Goal: Task Accomplishment & Management: Use online tool/utility

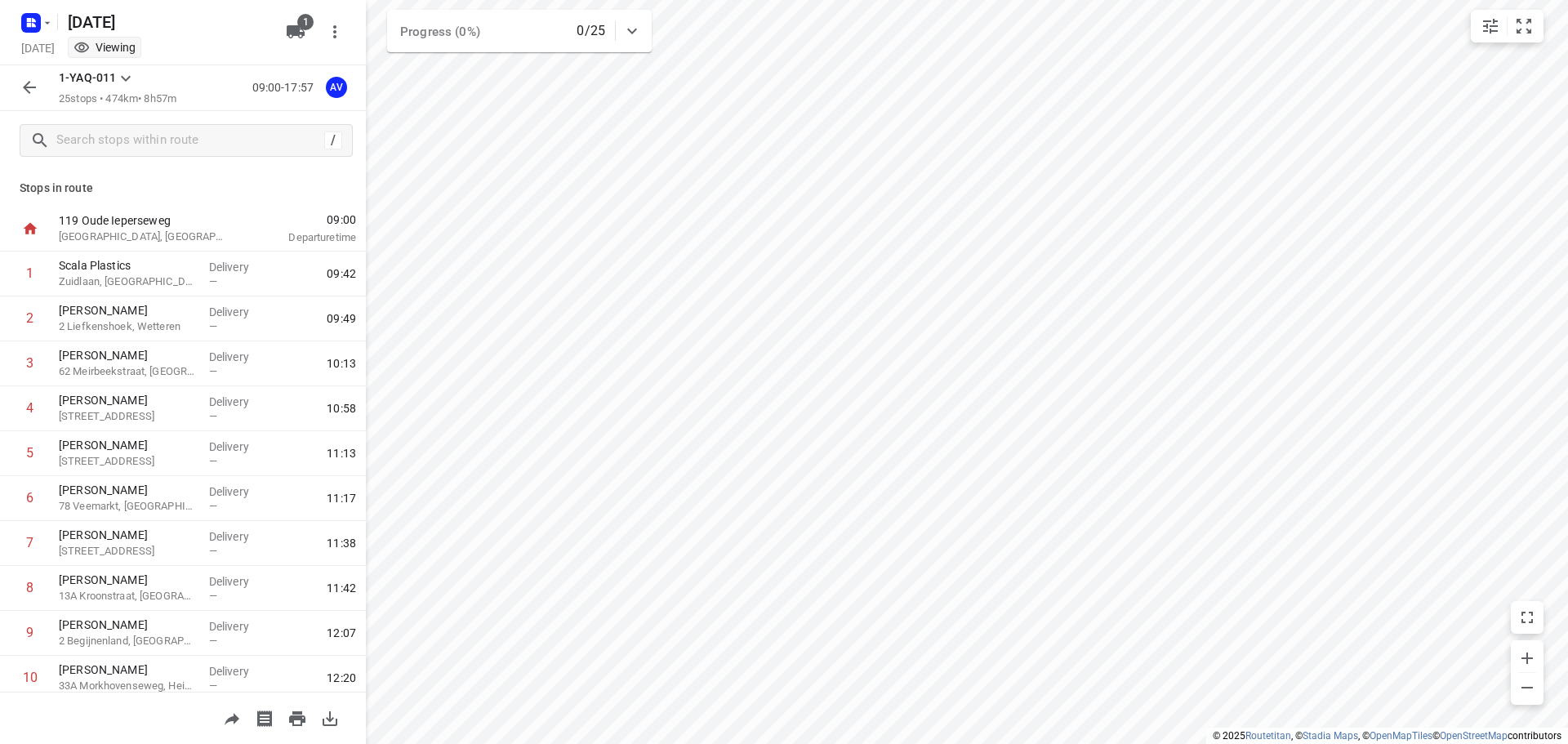
click at [26, 96] on icon "button" at bounding box center [28, 87] width 19 height 19
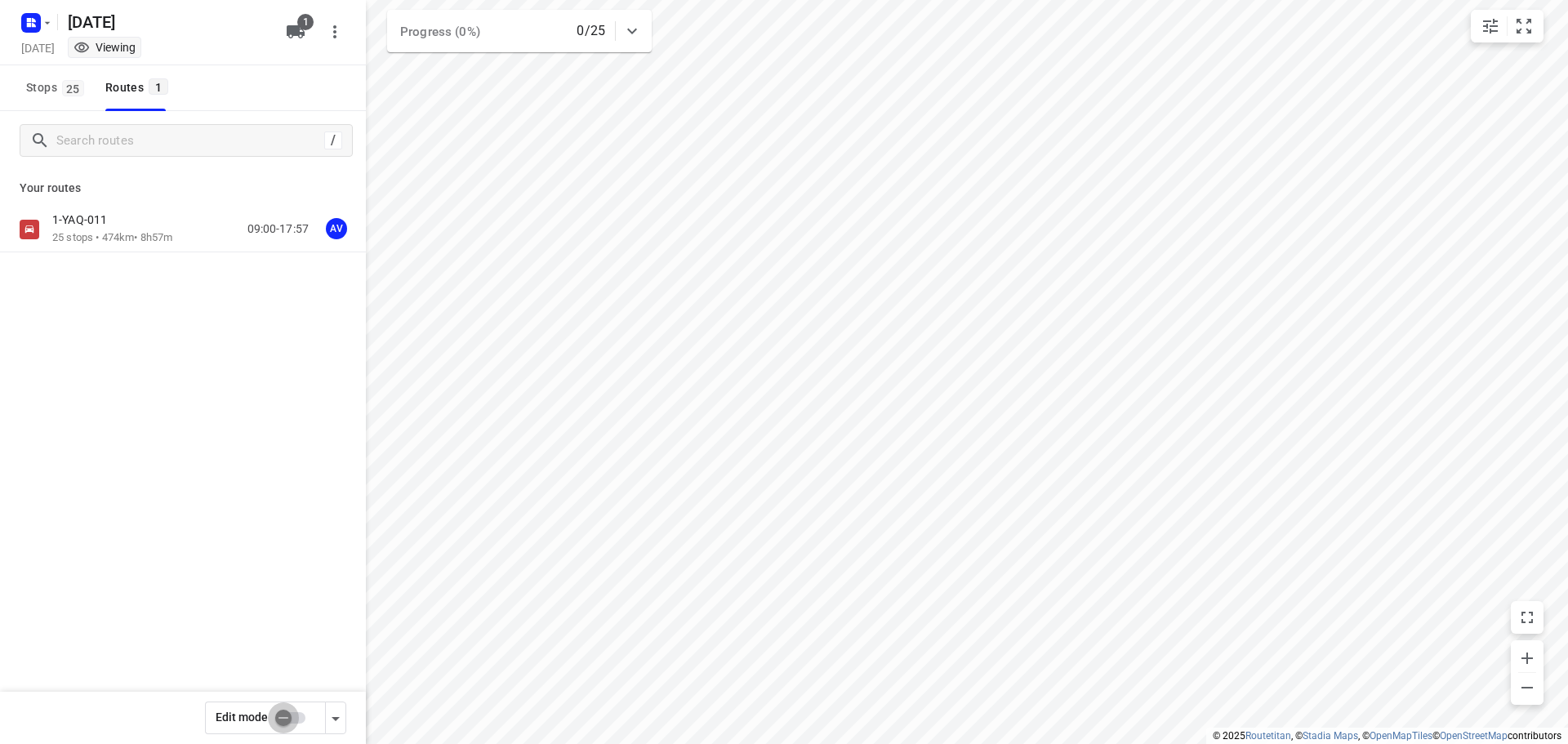
click at [296, 721] on input "checkbox" at bounding box center [283, 717] width 93 height 31
checkbox input "false"
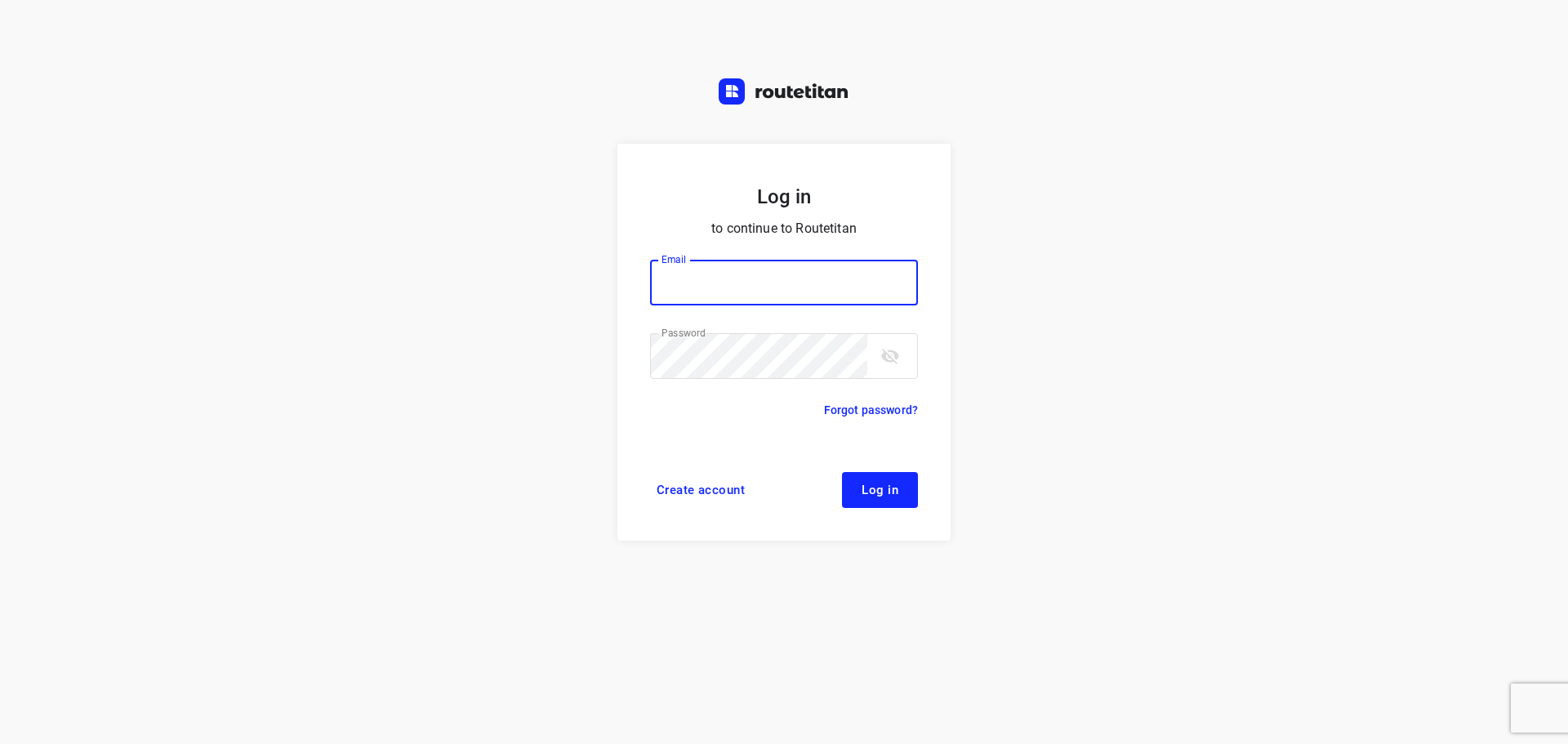
type input "[PERSON_NAME][EMAIL_ADDRESS][DOMAIN_NAME]"
click at [865, 492] on span "Log in" at bounding box center [880, 490] width 37 height 13
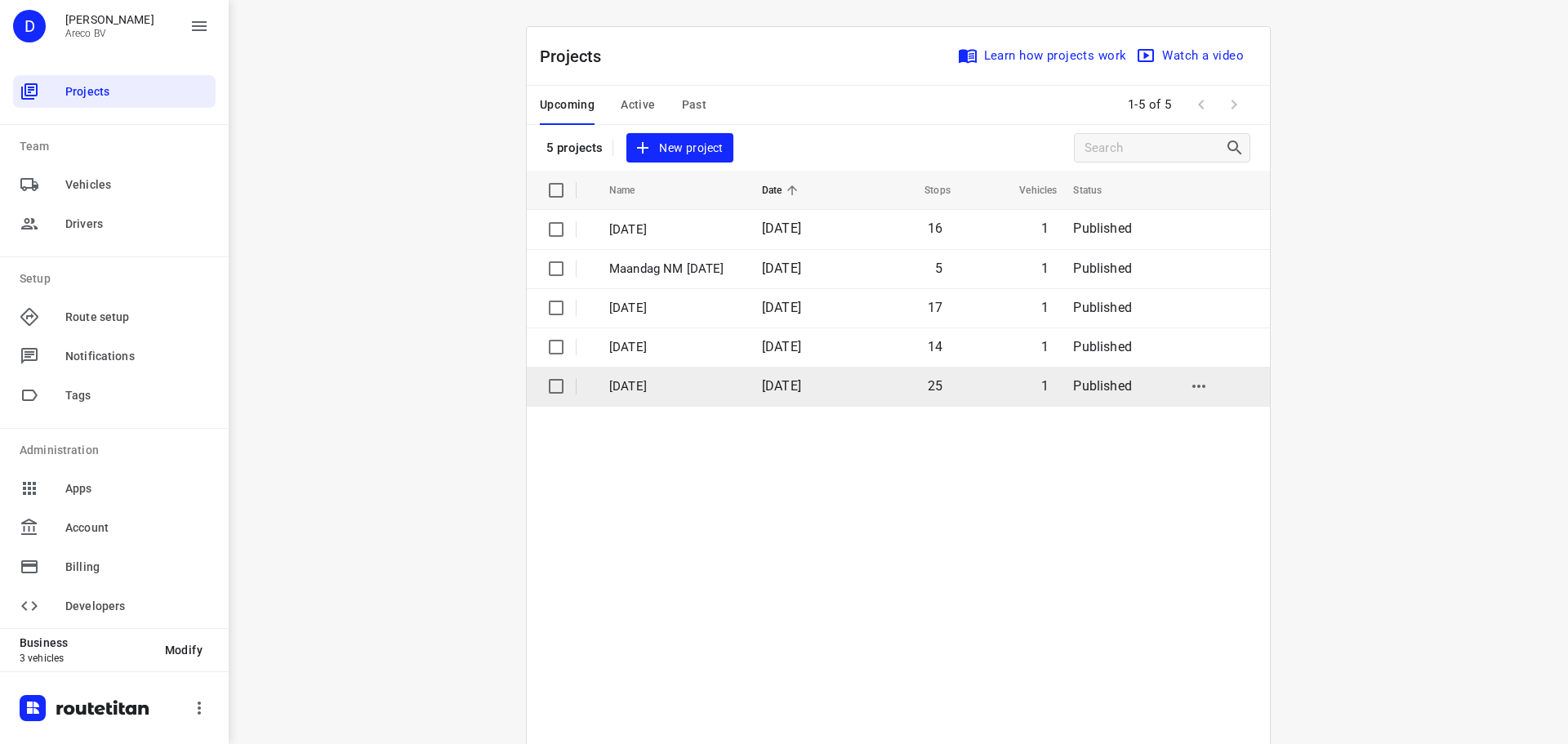
click at [688, 383] on p "Woensdag 1 Oktober" at bounding box center [673, 386] width 128 height 18
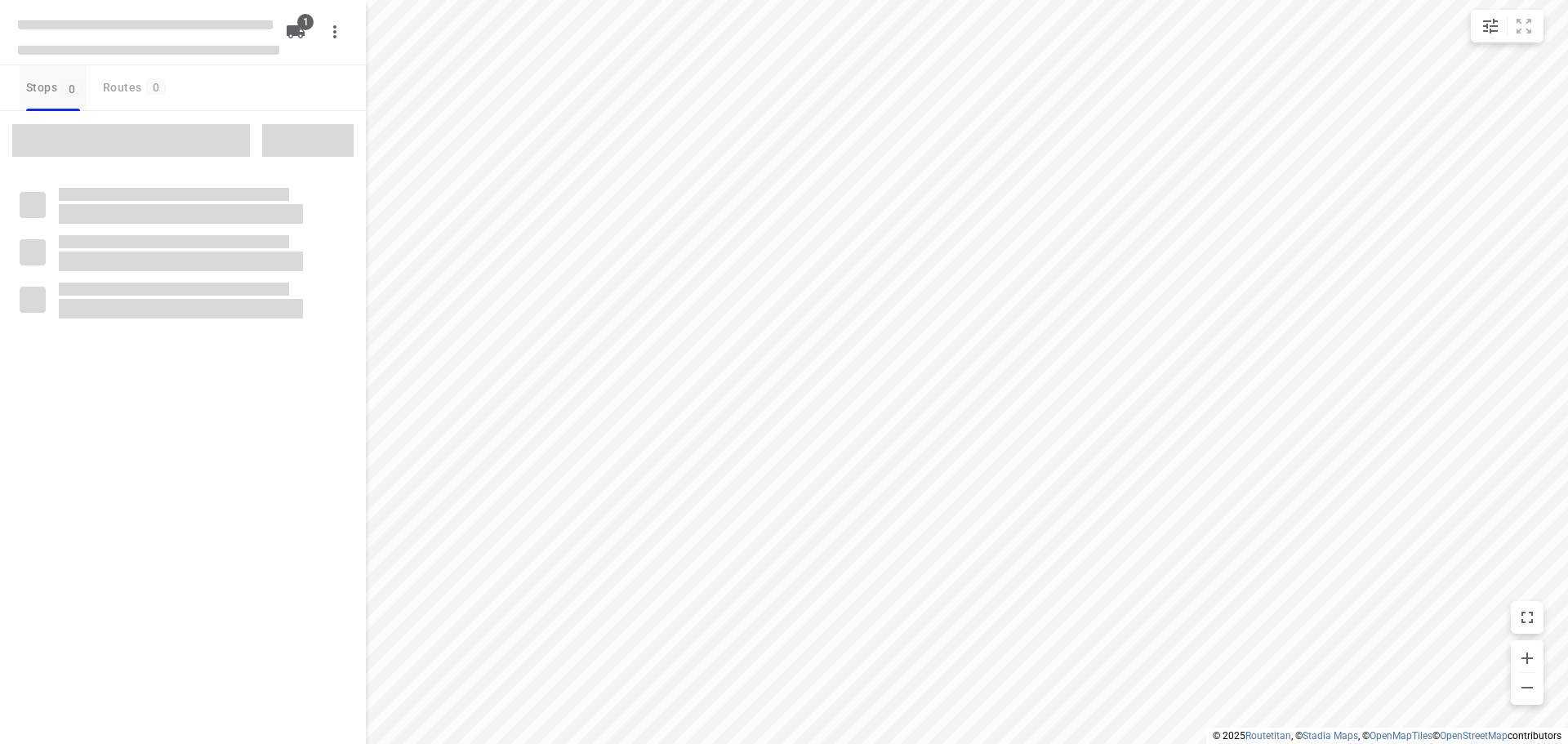
type input "distance"
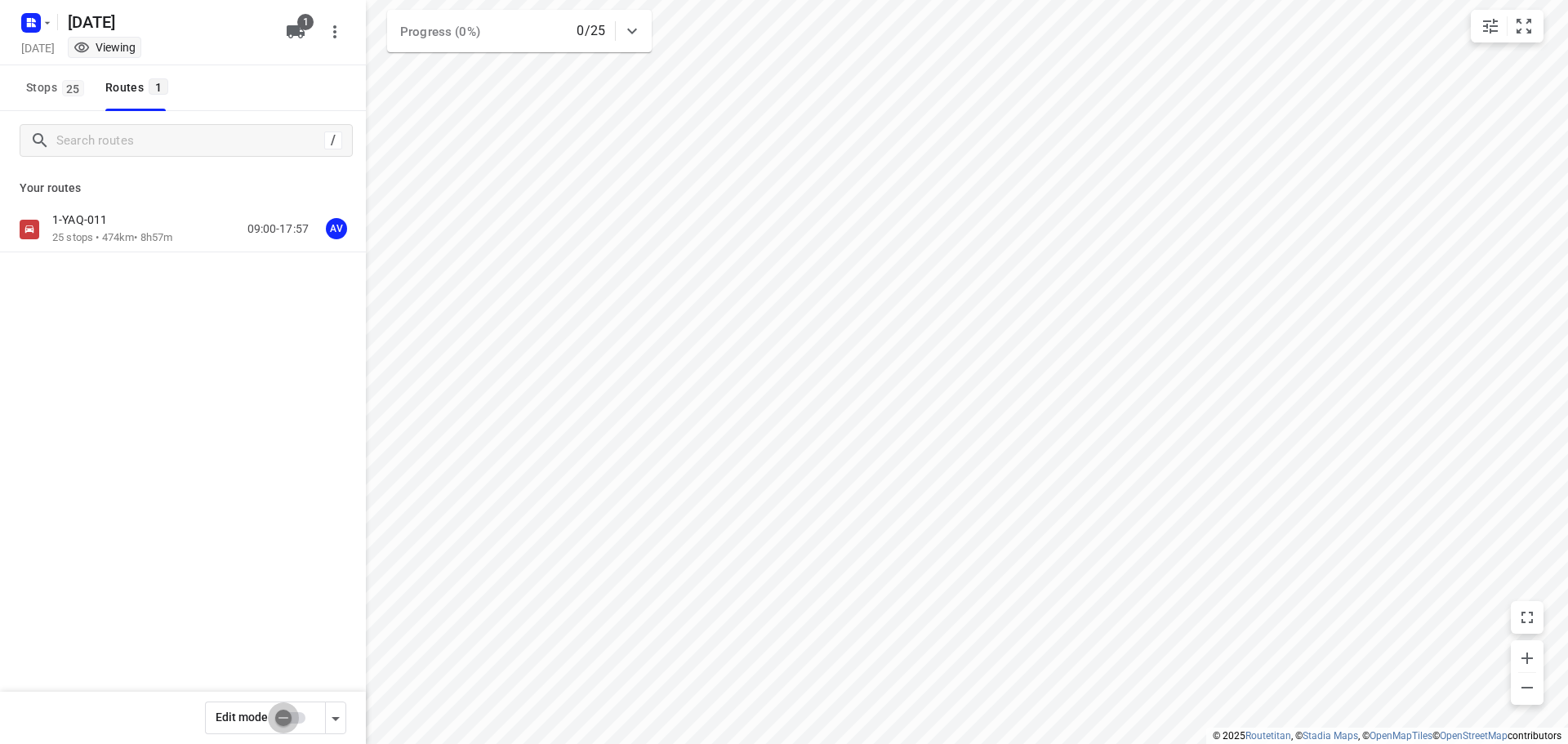
click at [296, 715] on input "checkbox" at bounding box center [283, 717] width 93 height 31
checkbox input "true"
click at [184, 230] on div "1-YAQ-011 25 stops • 474km • 8h57m 09:00-17:57 AV" at bounding box center [209, 229] width 313 height 34
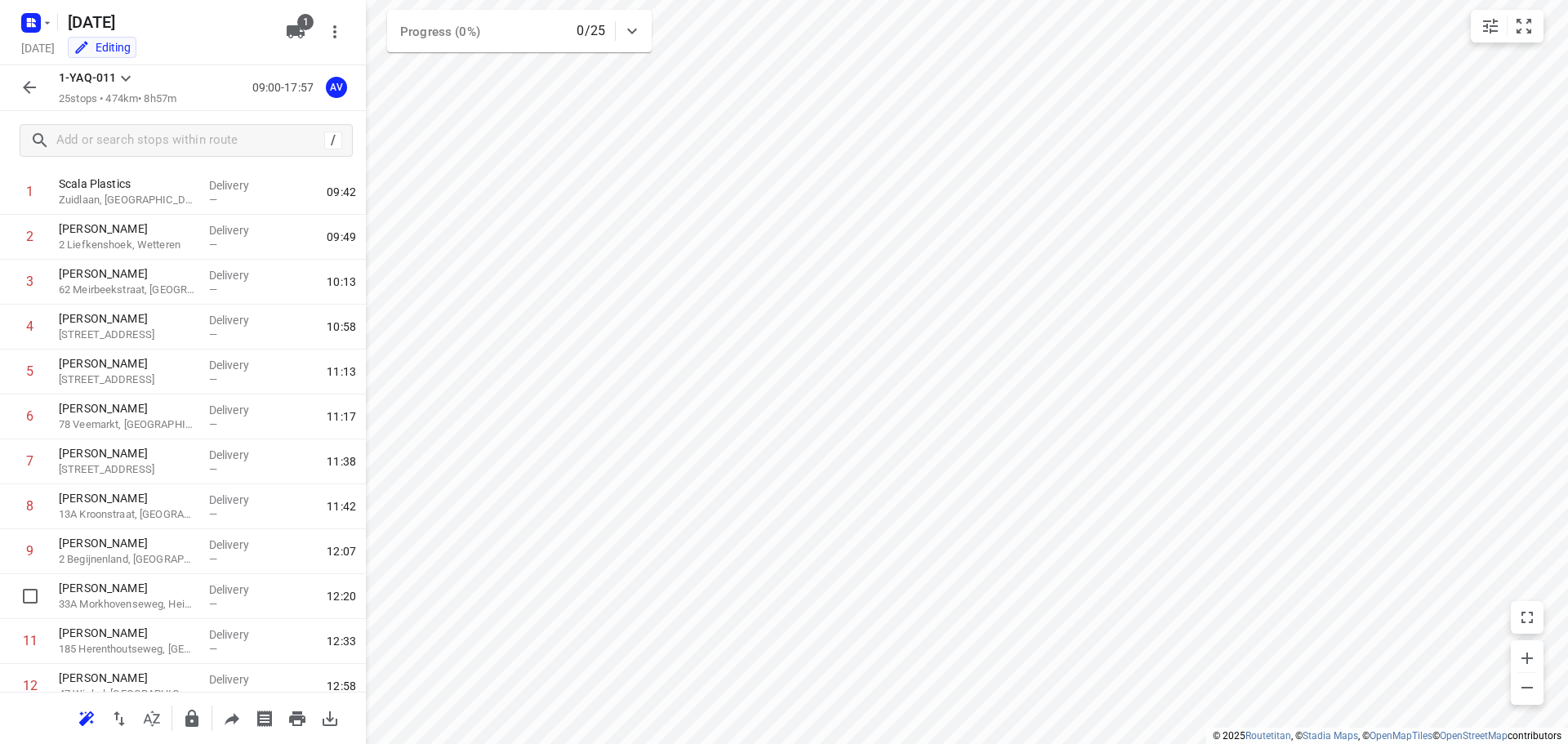
scroll to position [245, 0]
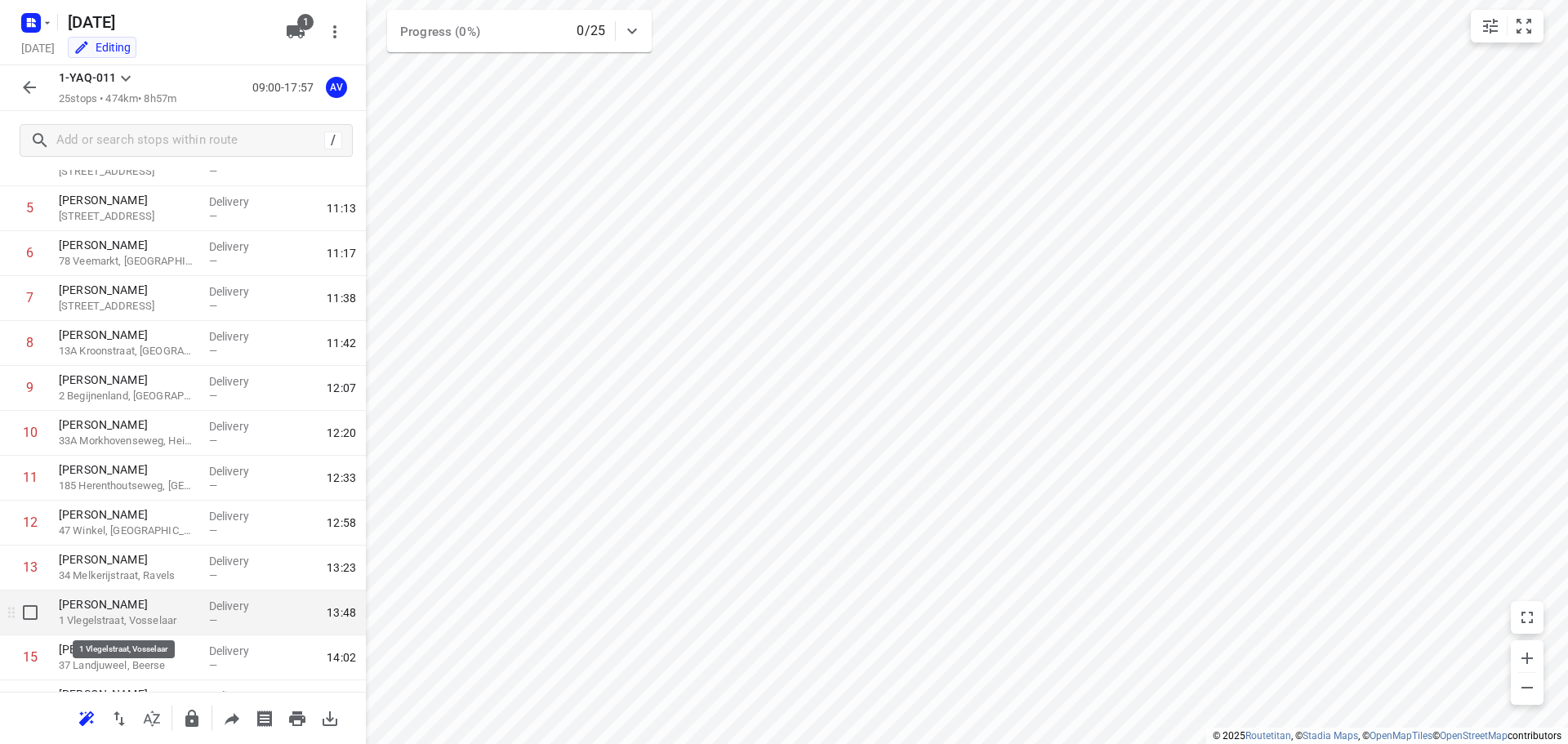
click at [124, 618] on p "1 Vlegelstraat, Vosselaar" at bounding box center [127, 620] width 137 height 16
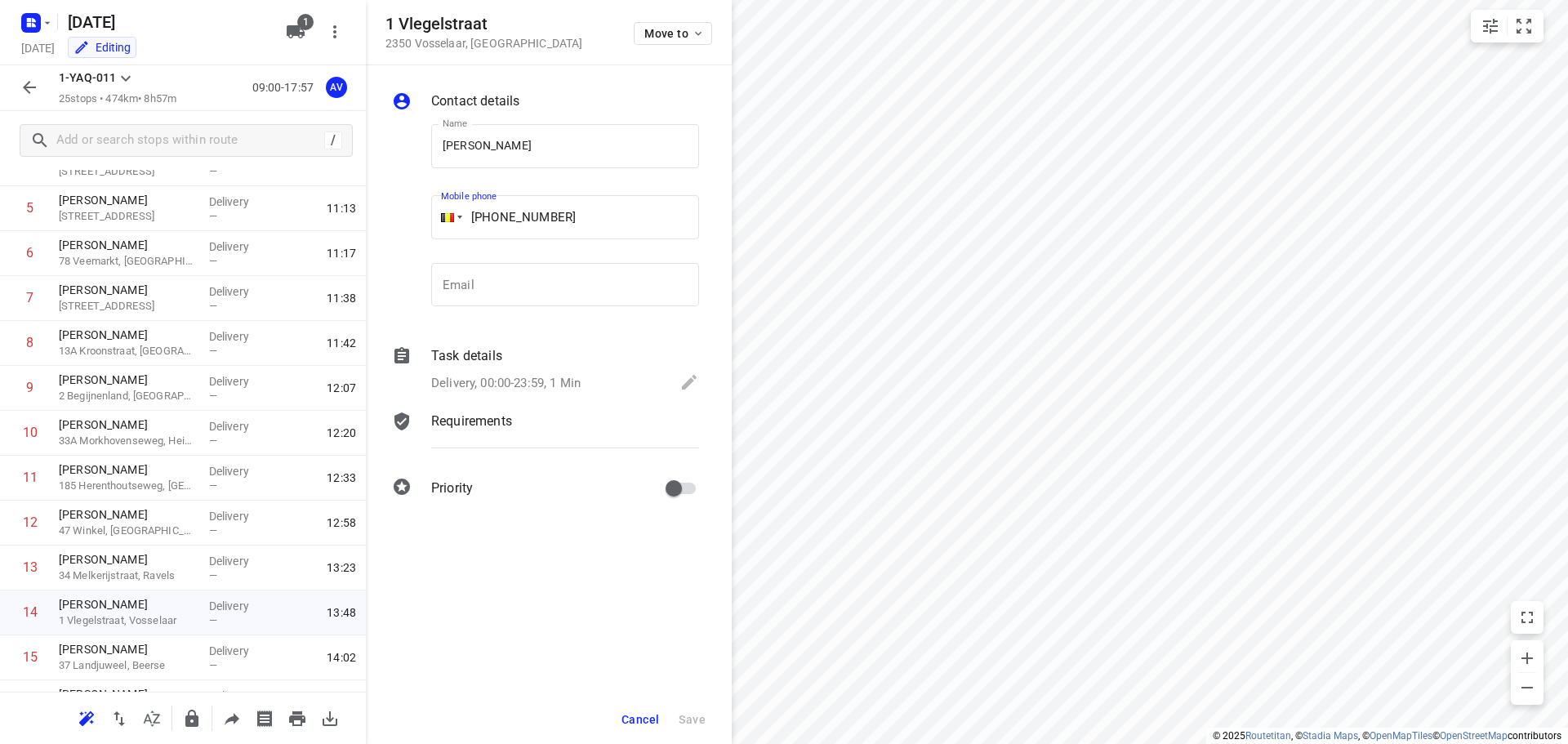
drag, startPoint x: 578, startPoint y: 211, endPoint x: 498, endPoint y: 217, distance: 80.2
click at [498, 217] on input "+32 473396471" at bounding box center [565, 217] width 268 height 44
paste input "474400114"
type input "+32 474400114"
click at [694, 713] on span "Save" at bounding box center [692, 720] width 27 height 13
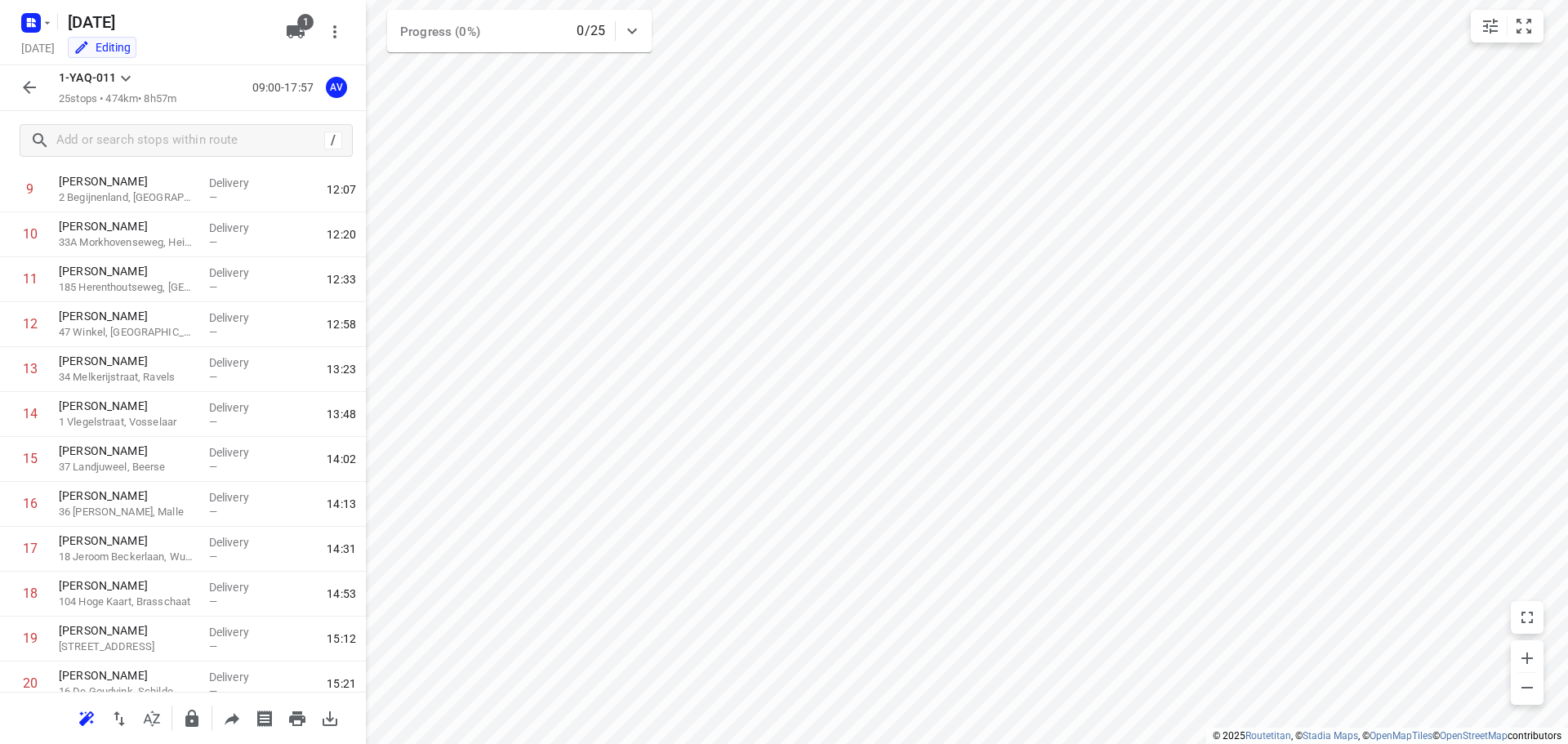
scroll to position [727, 0]
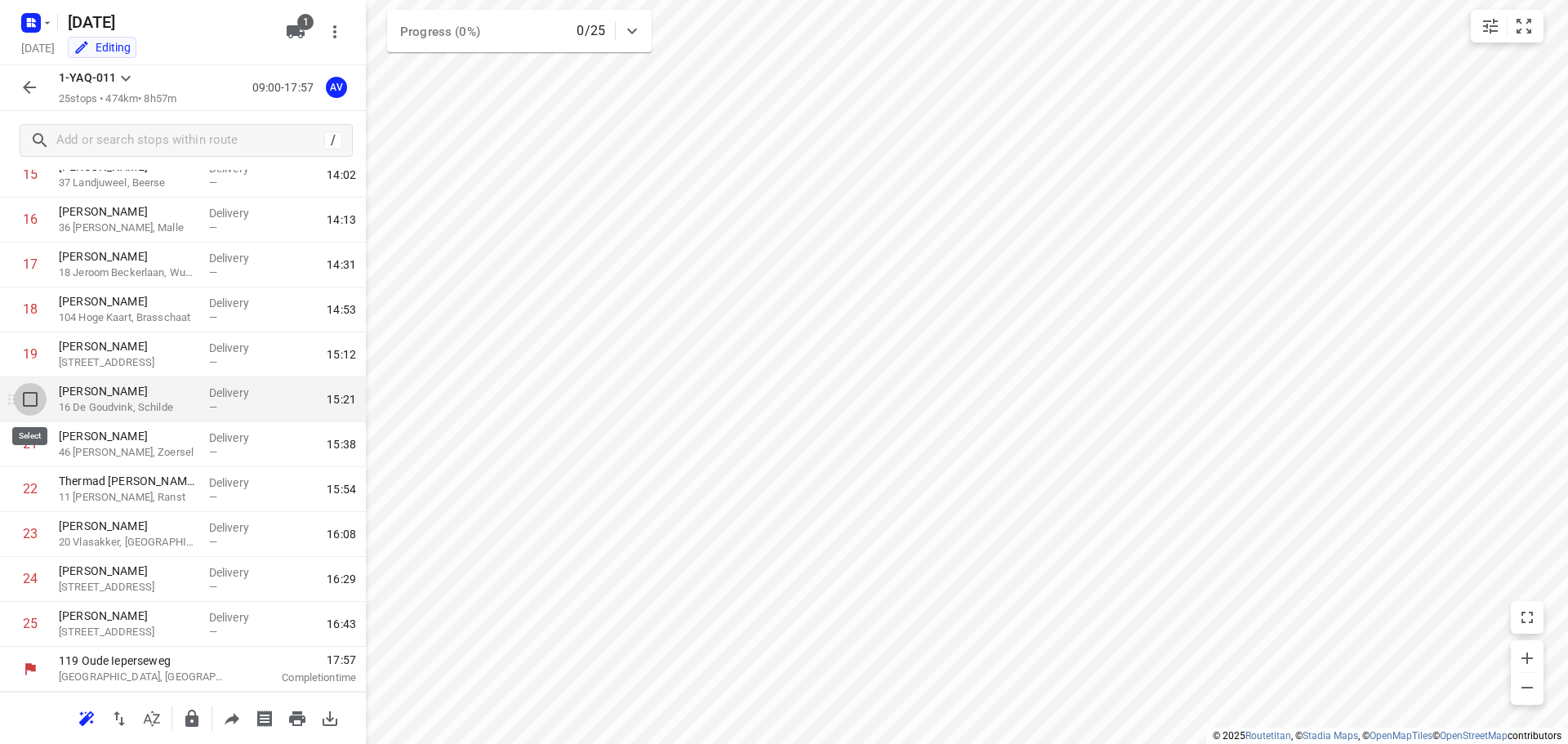
click at [28, 404] on input "checkbox" at bounding box center [30, 399] width 33 height 33
checkbox input "true"
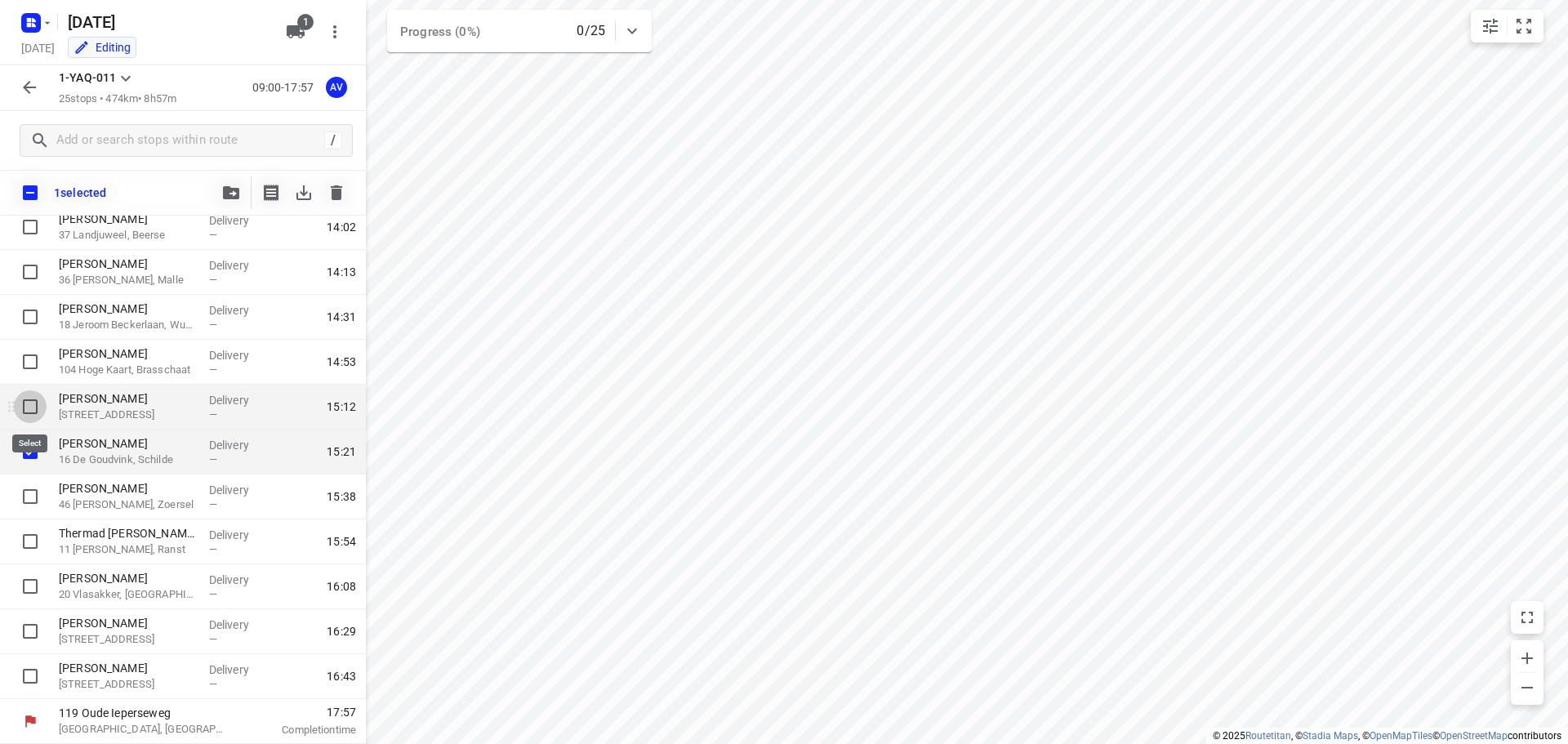
click at [28, 411] on input "checkbox" at bounding box center [30, 406] width 33 height 33
checkbox input "true"
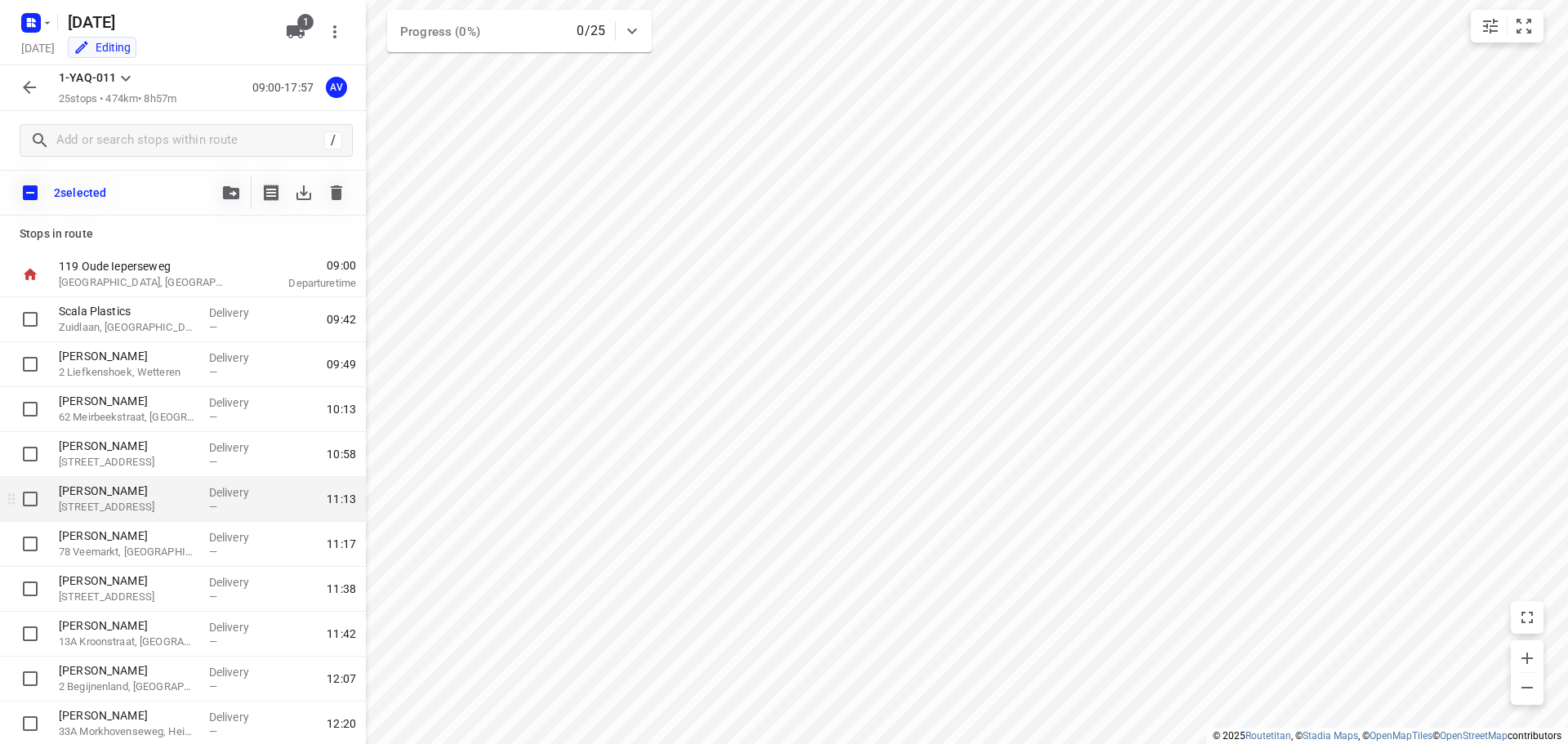
scroll to position [81, 0]
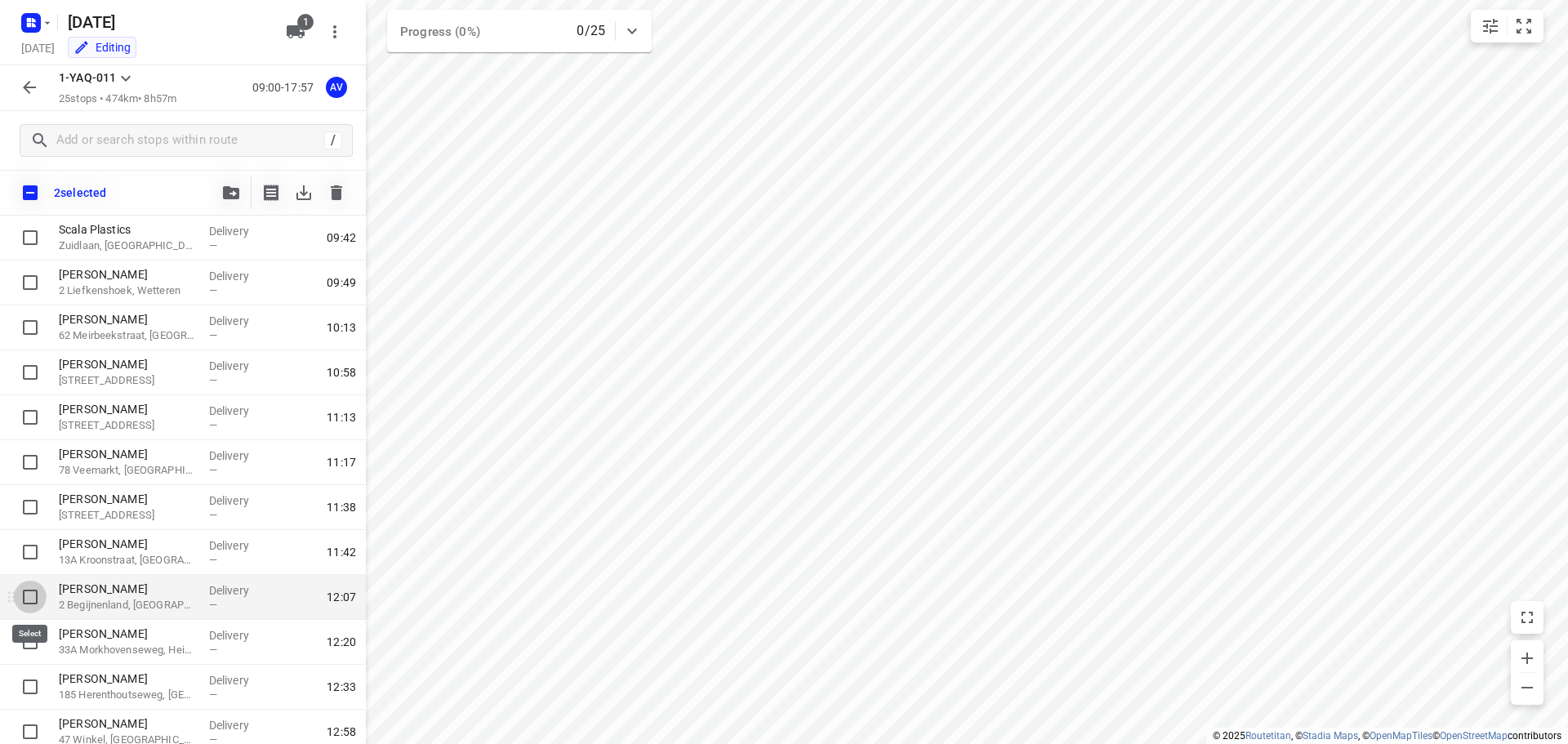
click at [29, 597] on input "checkbox" at bounding box center [30, 597] width 33 height 33
checkbox input "true"
click at [26, 465] on input "checkbox" at bounding box center [30, 462] width 33 height 33
checkbox input "true"
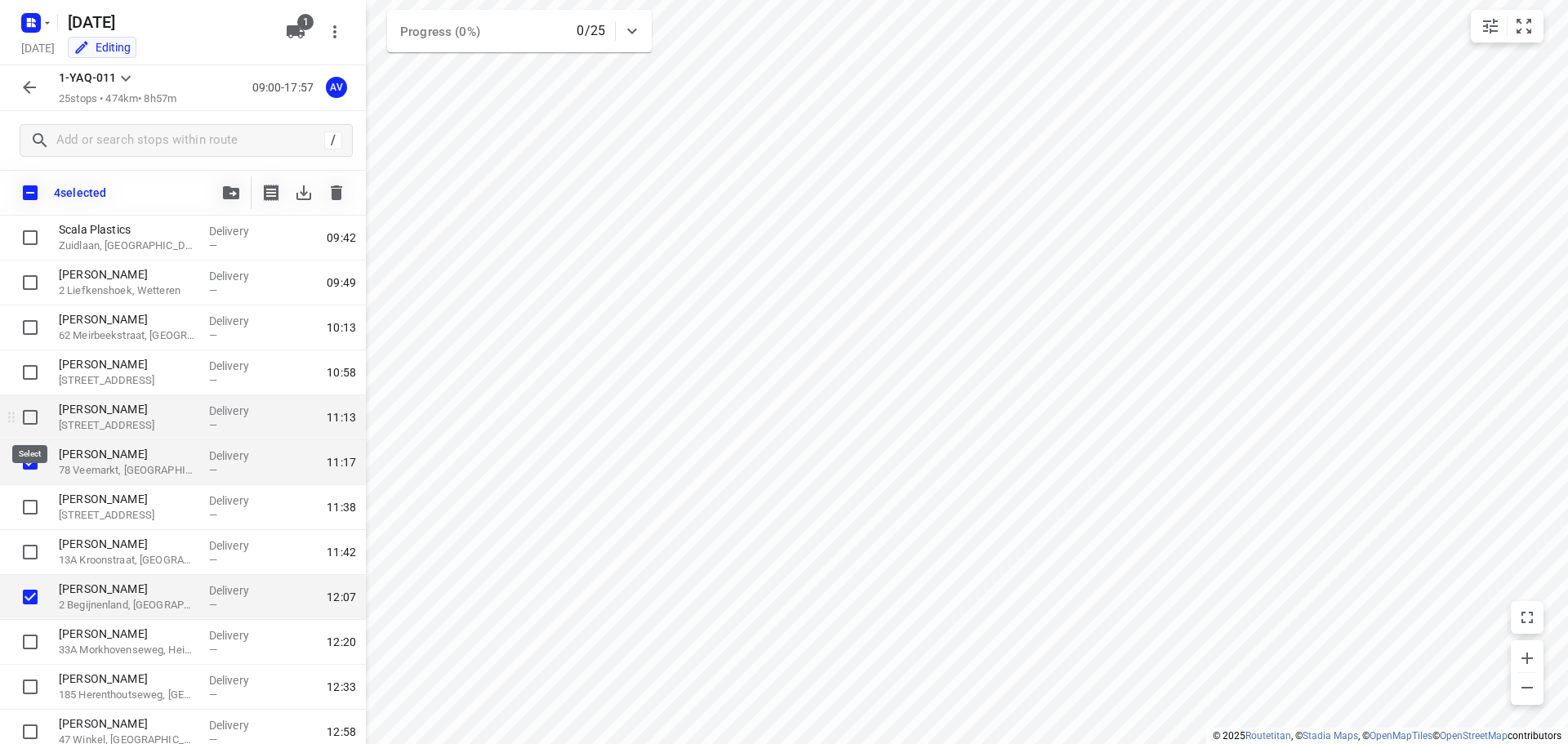
click at [32, 416] on input "checkbox" at bounding box center [30, 416] width 33 height 33
checkbox input "true"
click at [25, 326] on input "checkbox" at bounding box center [30, 327] width 33 height 33
checkbox input "true"
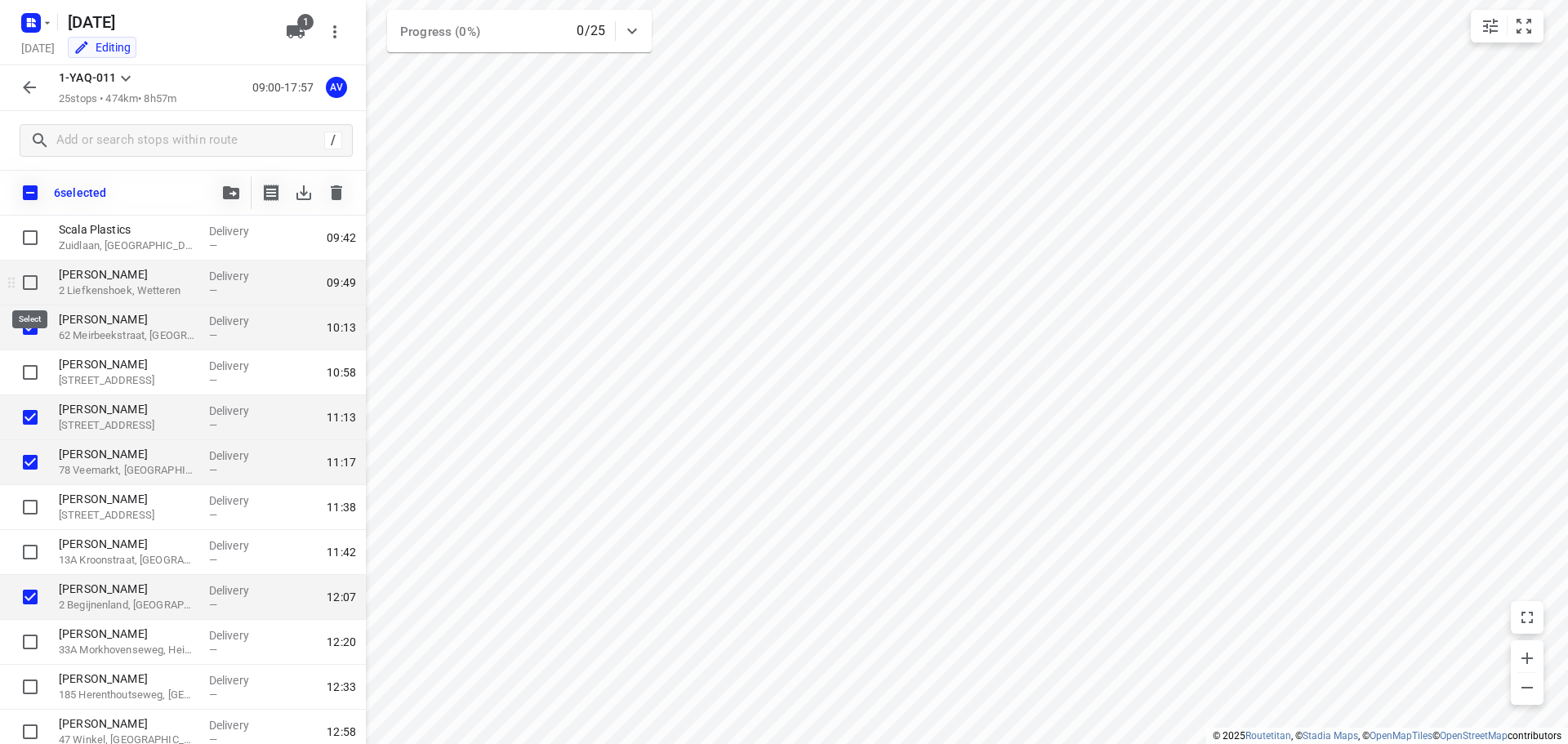
click at [33, 280] on input "checkbox" at bounding box center [30, 282] width 33 height 33
checkbox input "true"
click at [334, 195] on icon "button" at bounding box center [337, 193] width 12 height 15
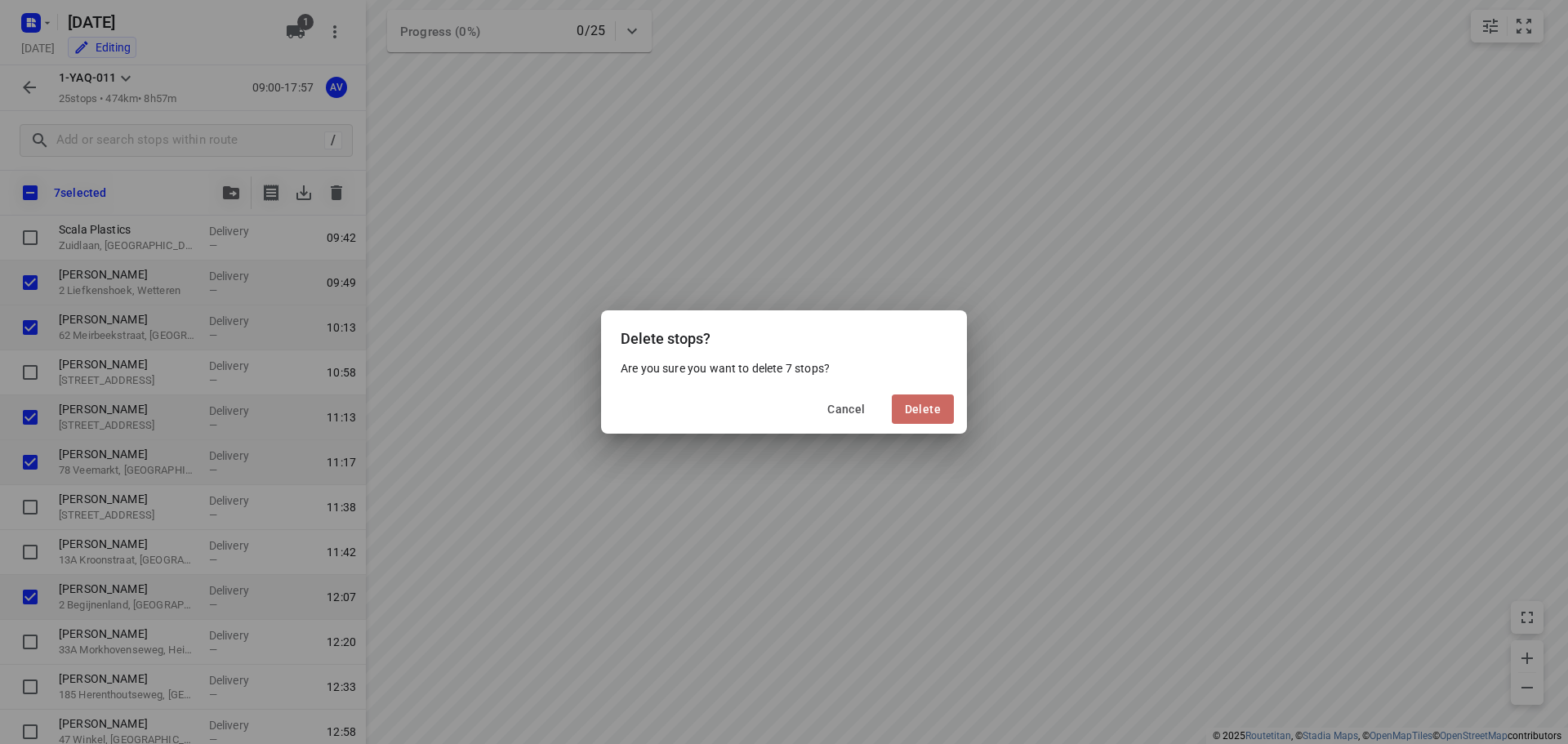
click at [918, 401] on button "Delete" at bounding box center [923, 409] width 62 height 29
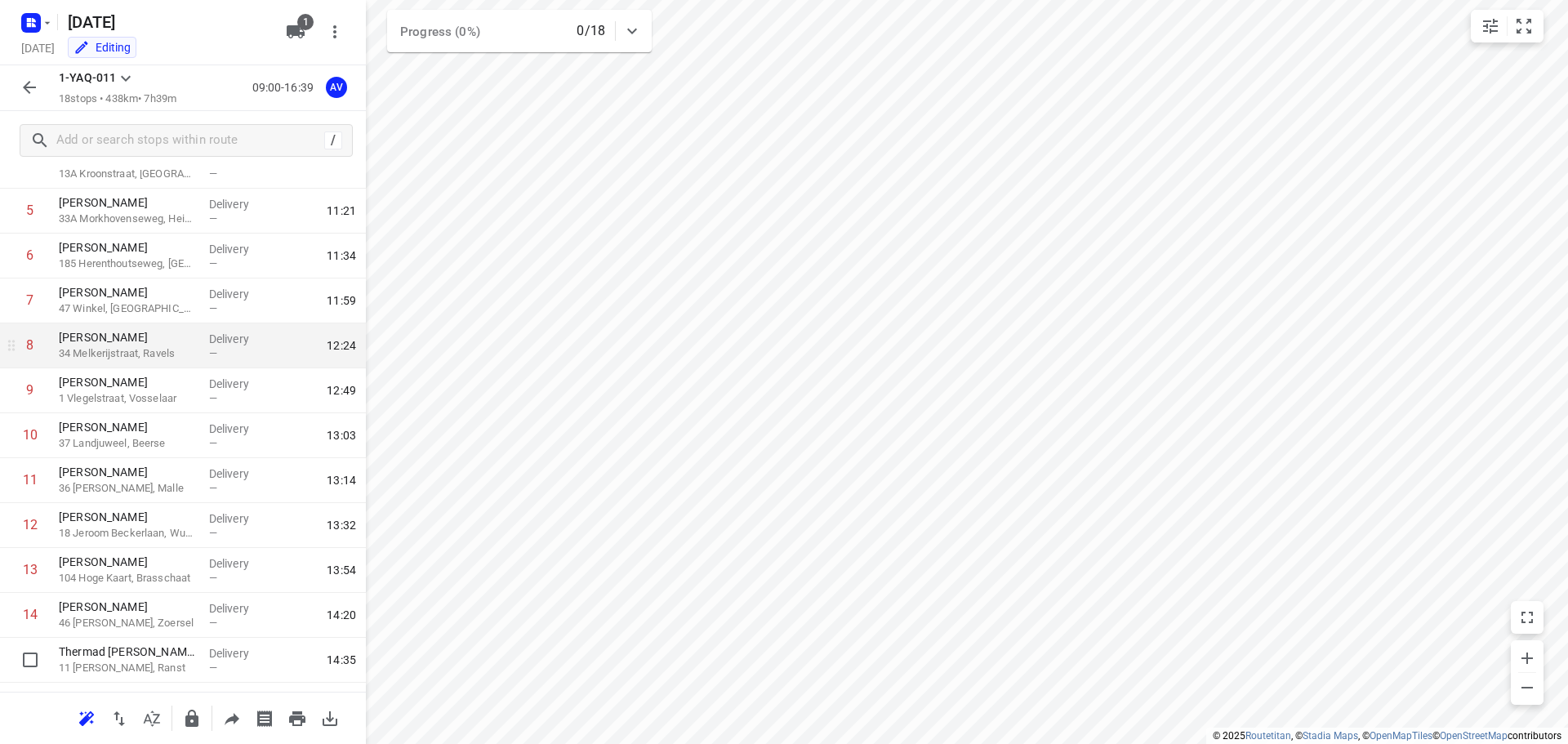
scroll to position [0, 0]
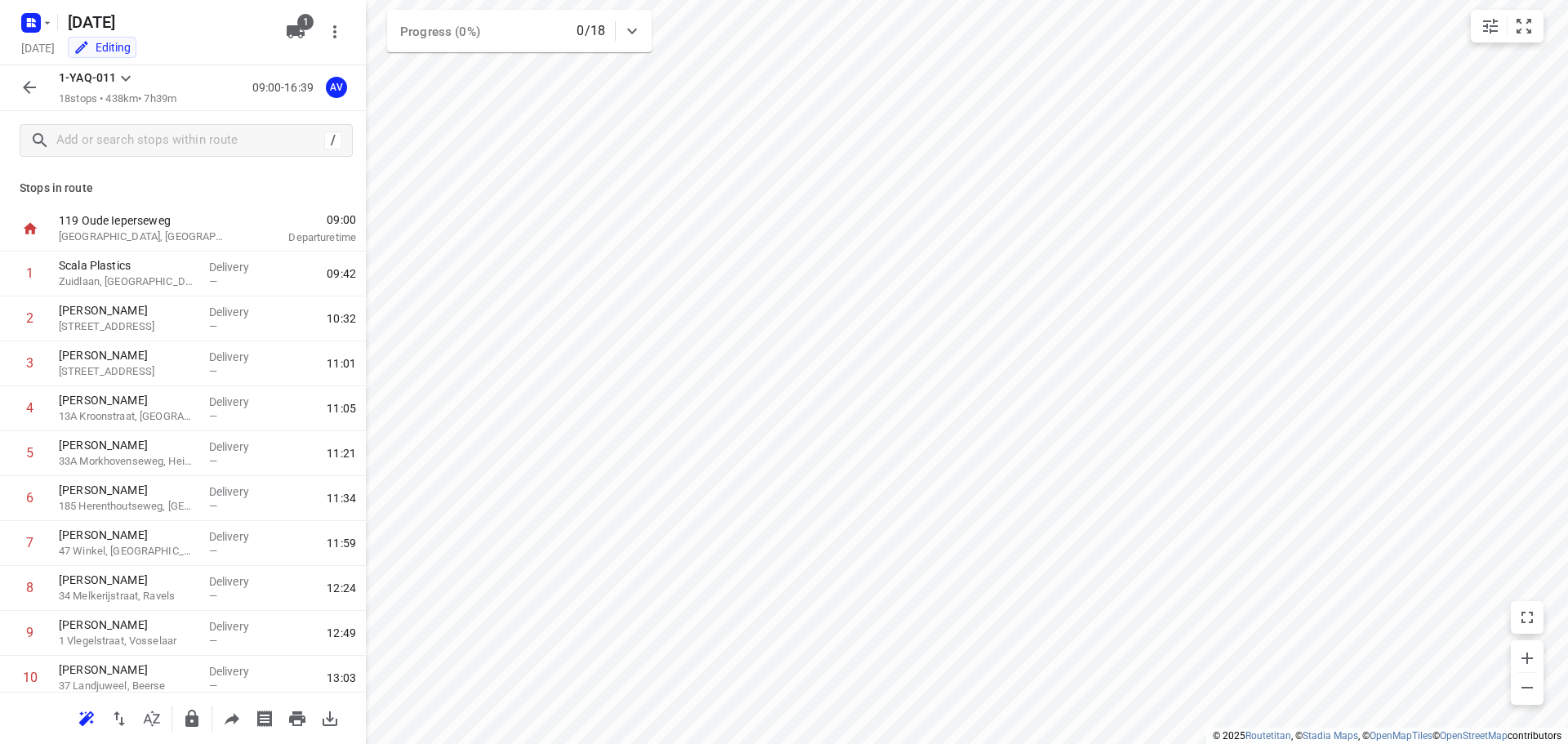
click at [30, 88] on icon "button" at bounding box center [29, 87] width 13 height 13
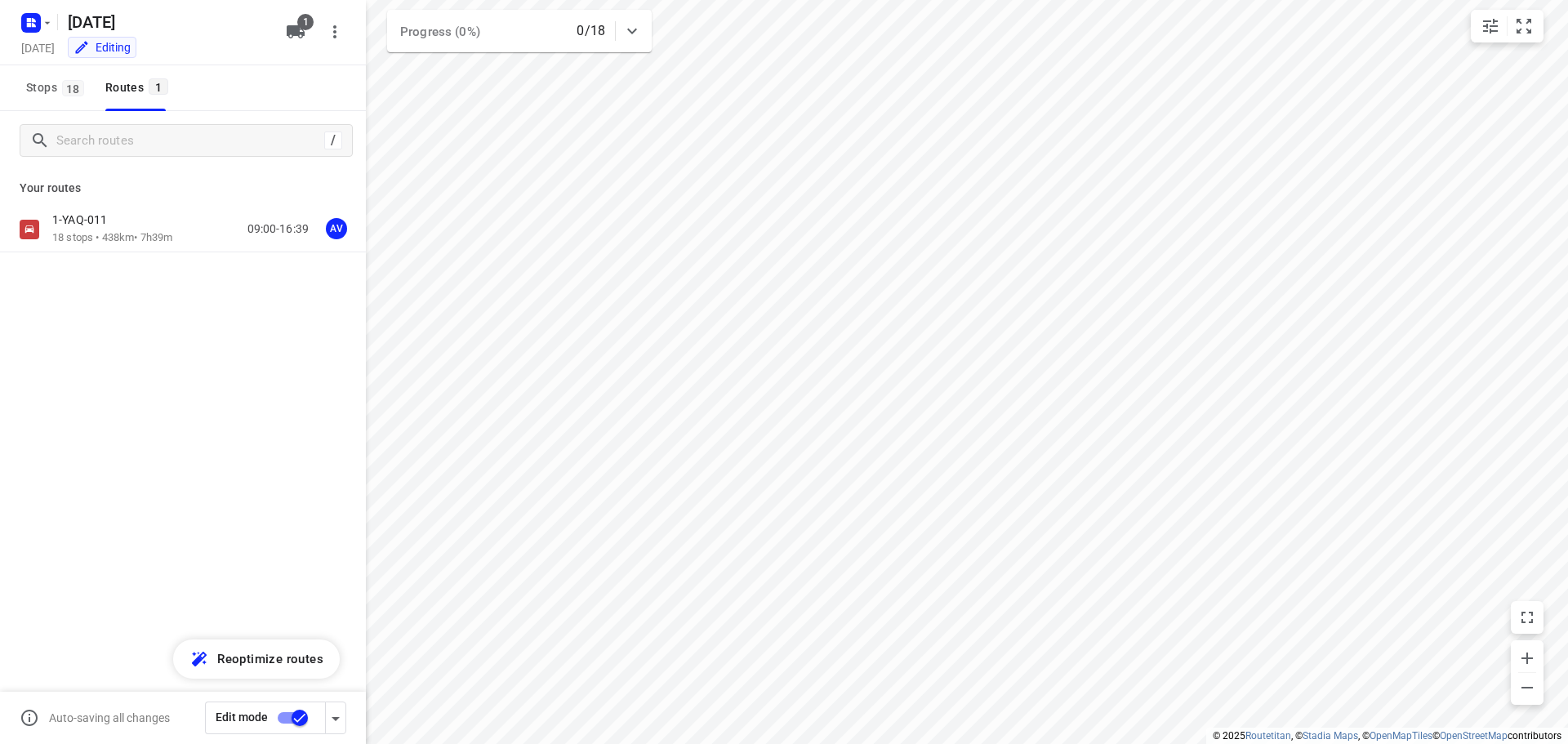
click at [282, 714] on input "checkbox" at bounding box center [299, 717] width 93 height 31
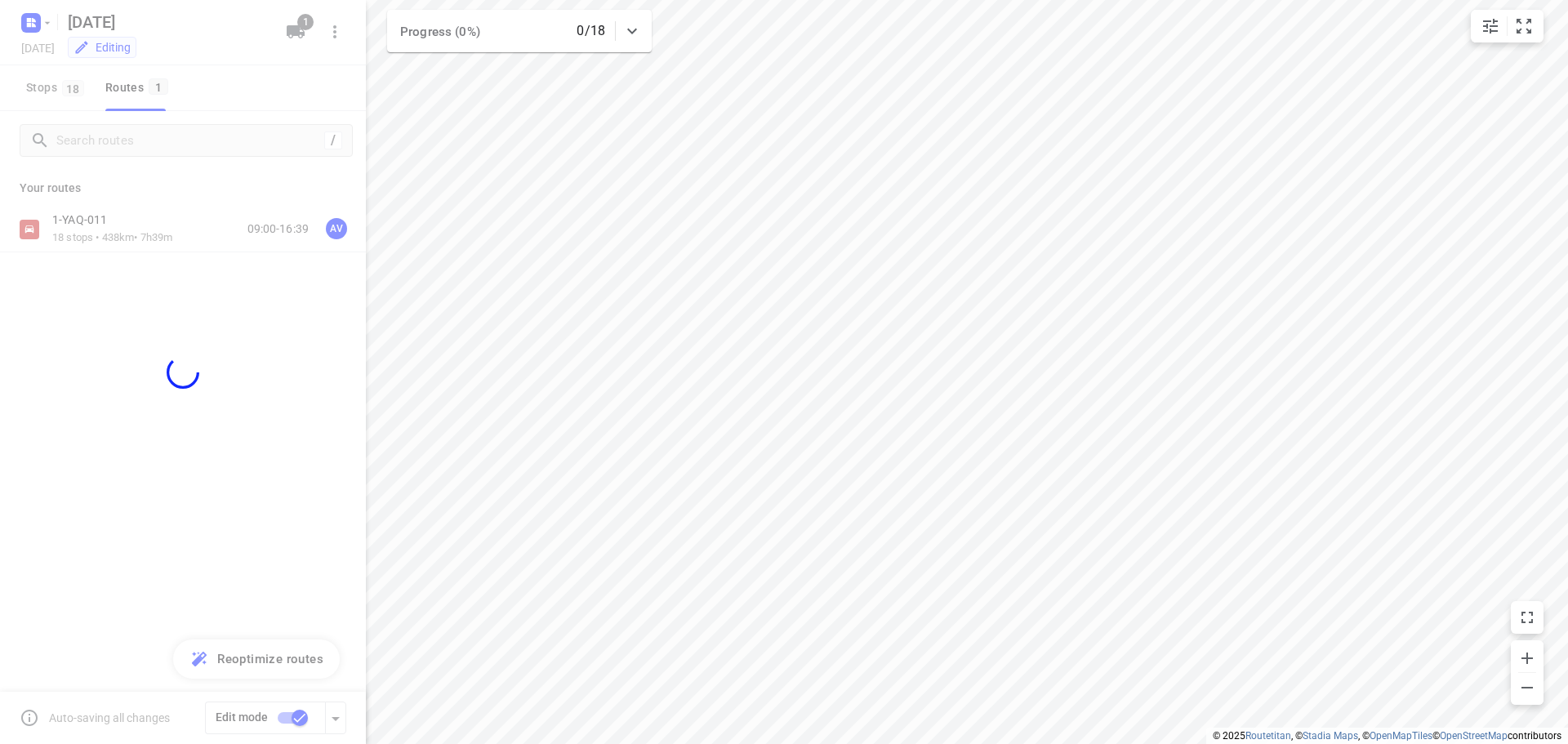
checkbox input "false"
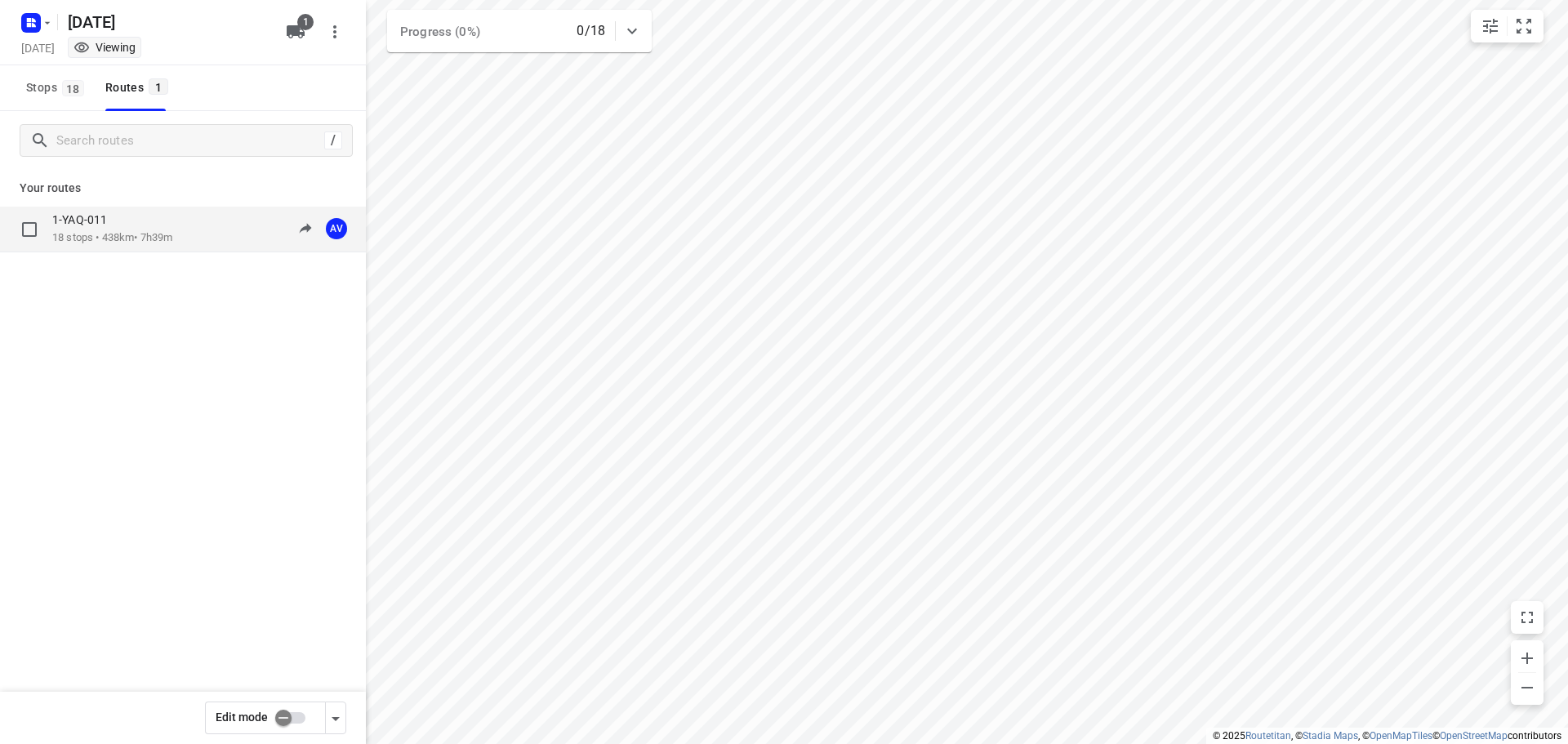
click at [189, 227] on div "1-YAQ-011 18 stops • 438km • 7h39m 09:00-16:39 AV" at bounding box center [209, 229] width 313 height 34
